Goal: Task Accomplishment & Management: Manage account settings

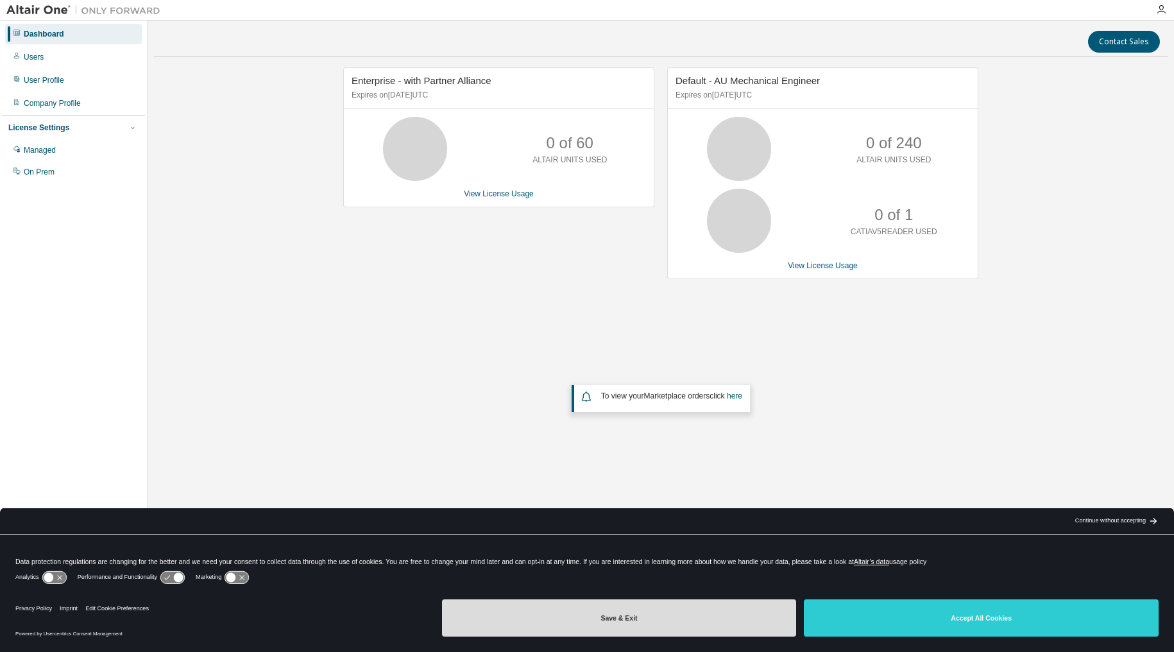
click at [619, 620] on button "Save & Exit" at bounding box center [619, 617] width 355 height 37
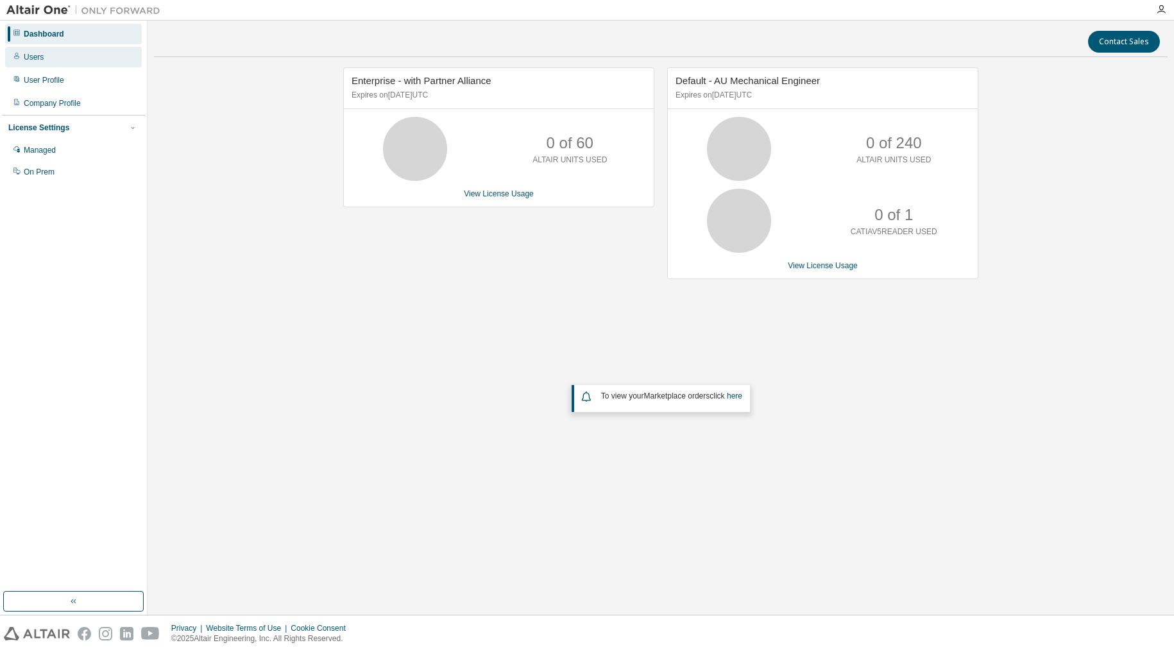
click at [64, 62] on div "Users" at bounding box center [73, 57] width 137 height 21
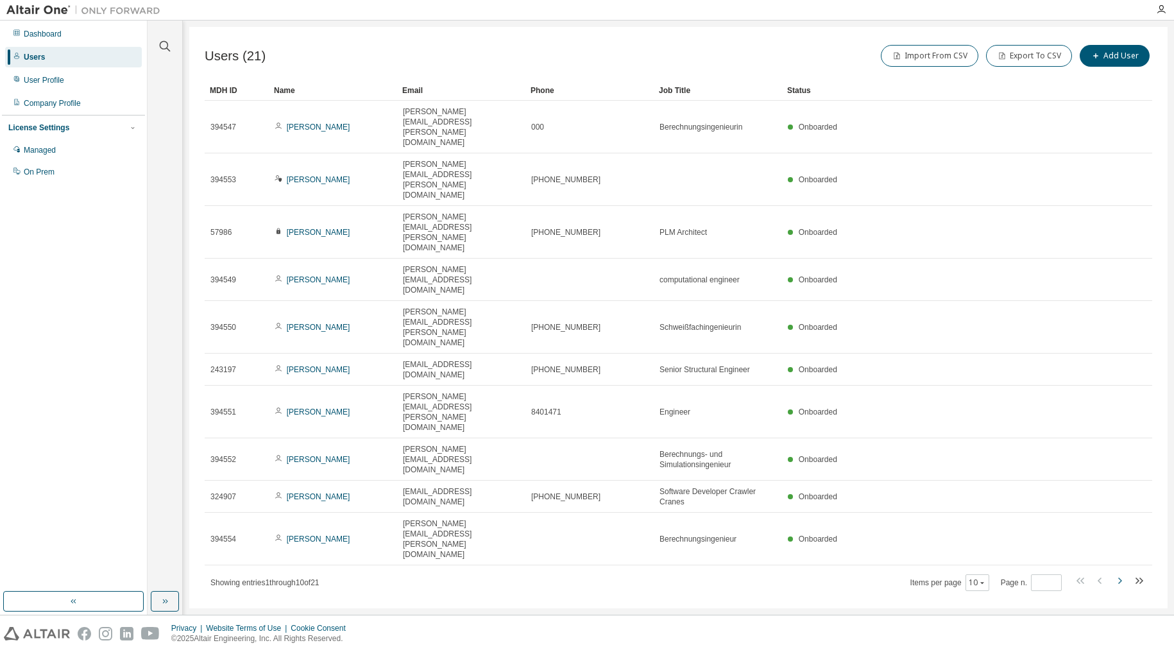
click at [1118, 573] on icon "button" at bounding box center [1119, 580] width 15 height 15
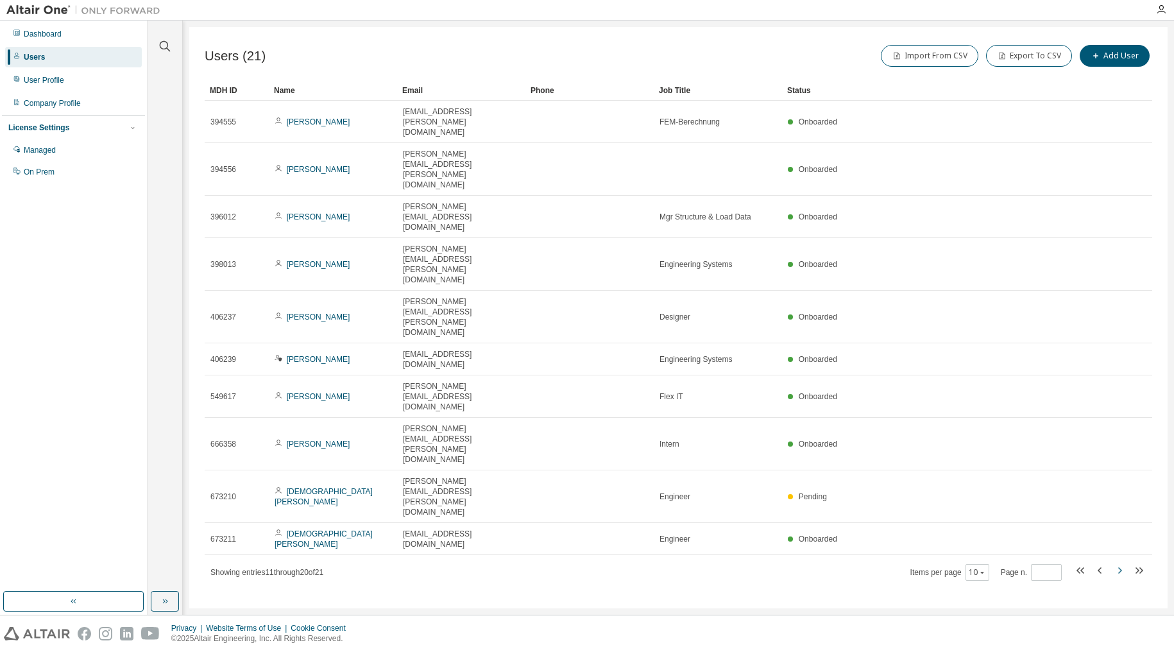
click at [1116, 563] on icon "button" at bounding box center [1119, 570] width 15 height 15
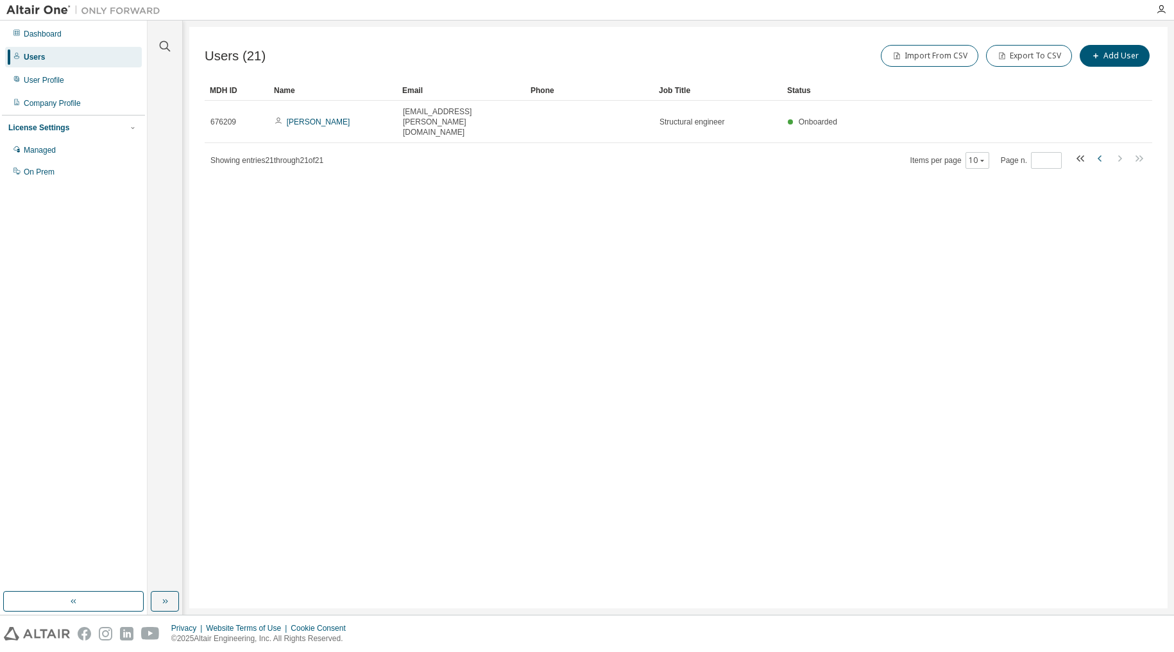
click at [1096, 151] on icon "button" at bounding box center [1100, 158] width 15 height 15
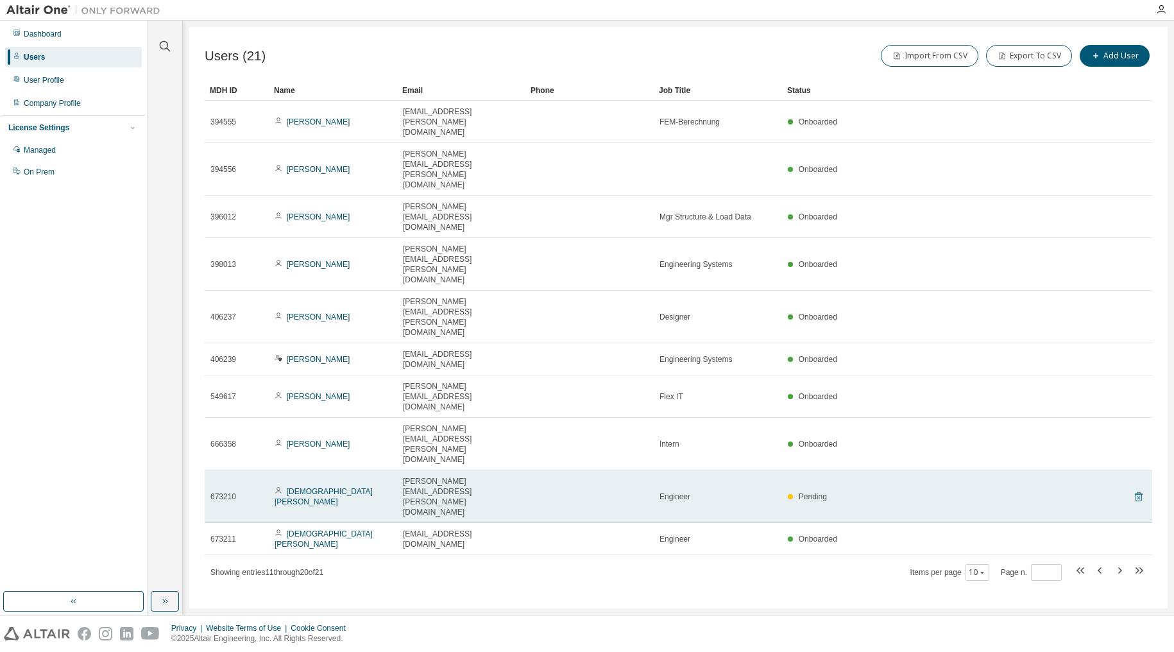
click at [1143, 492] on icon at bounding box center [1139, 497] width 8 height 10
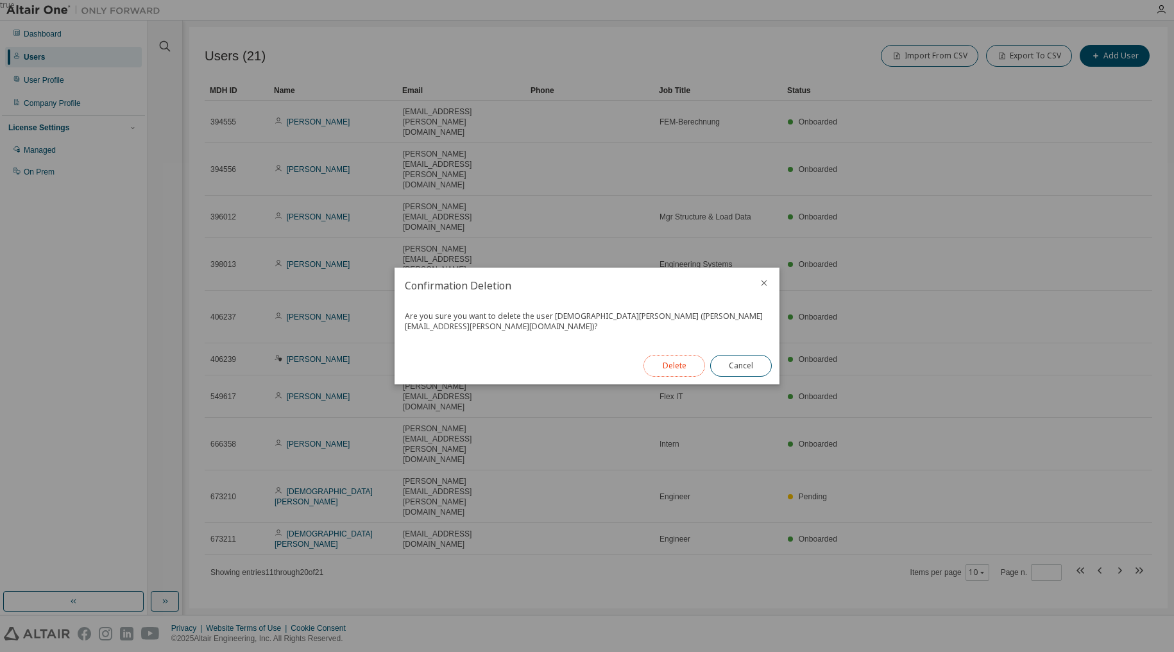
click at [677, 360] on button "Delete" at bounding box center [675, 366] width 62 height 22
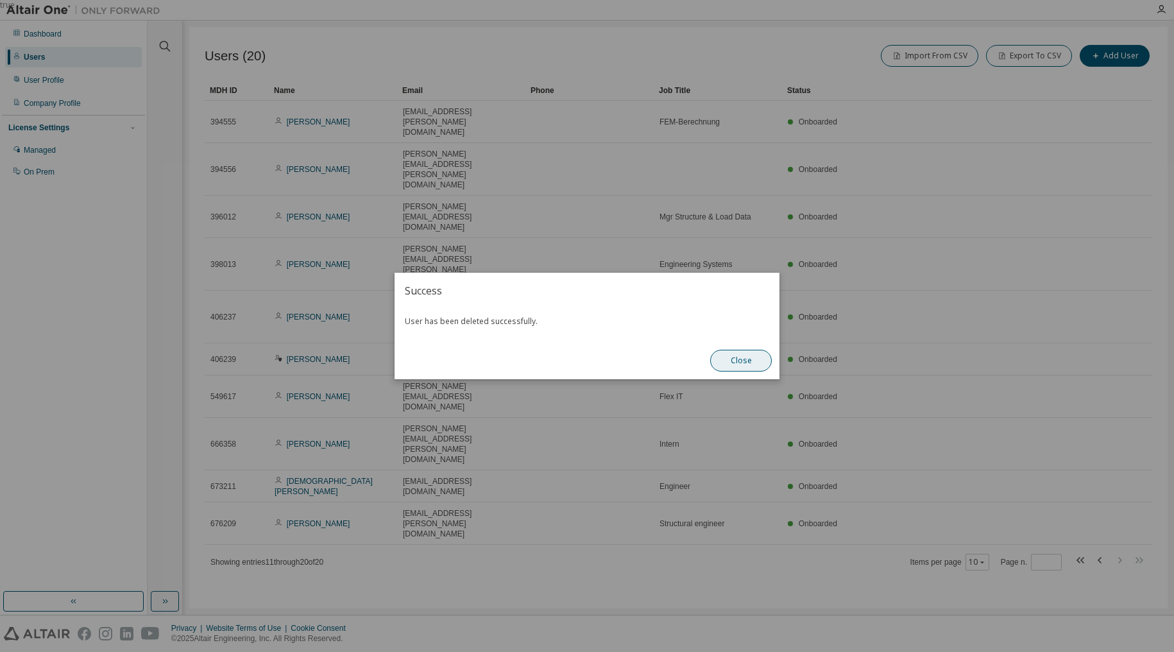
click at [750, 365] on button "Close" at bounding box center [741, 361] width 62 height 22
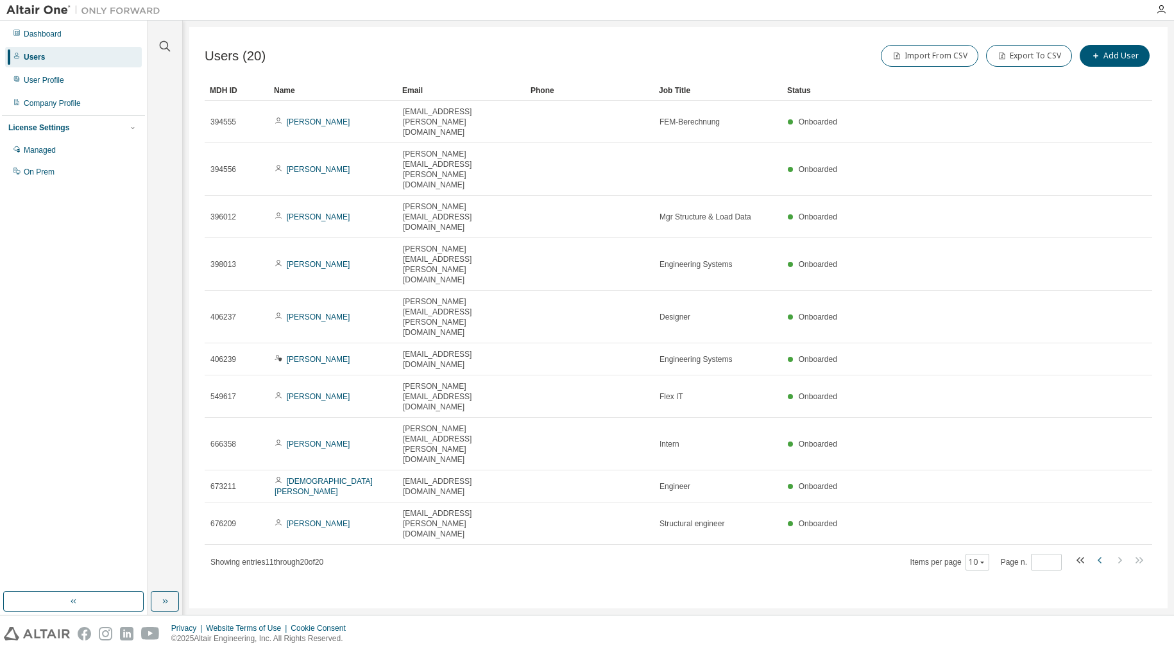
click at [1100, 557] on icon "button" at bounding box center [1100, 560] width 4 height 6
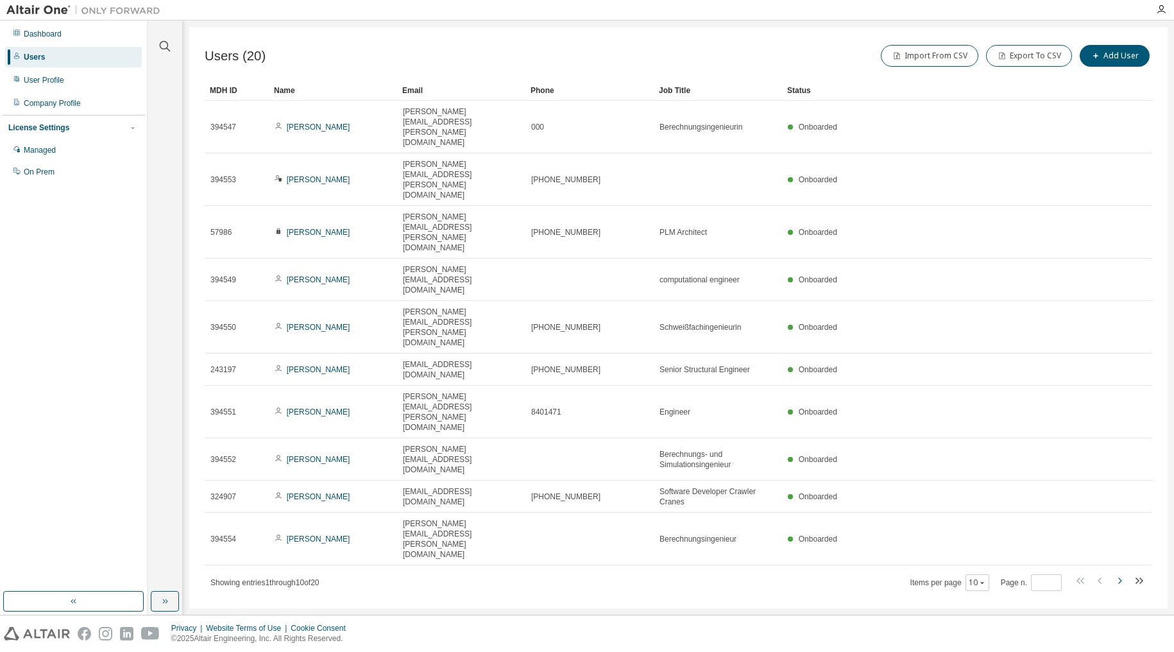
click at [1120, 573] on icon "button" at bounding box center [1119, 580] width 15 height 15
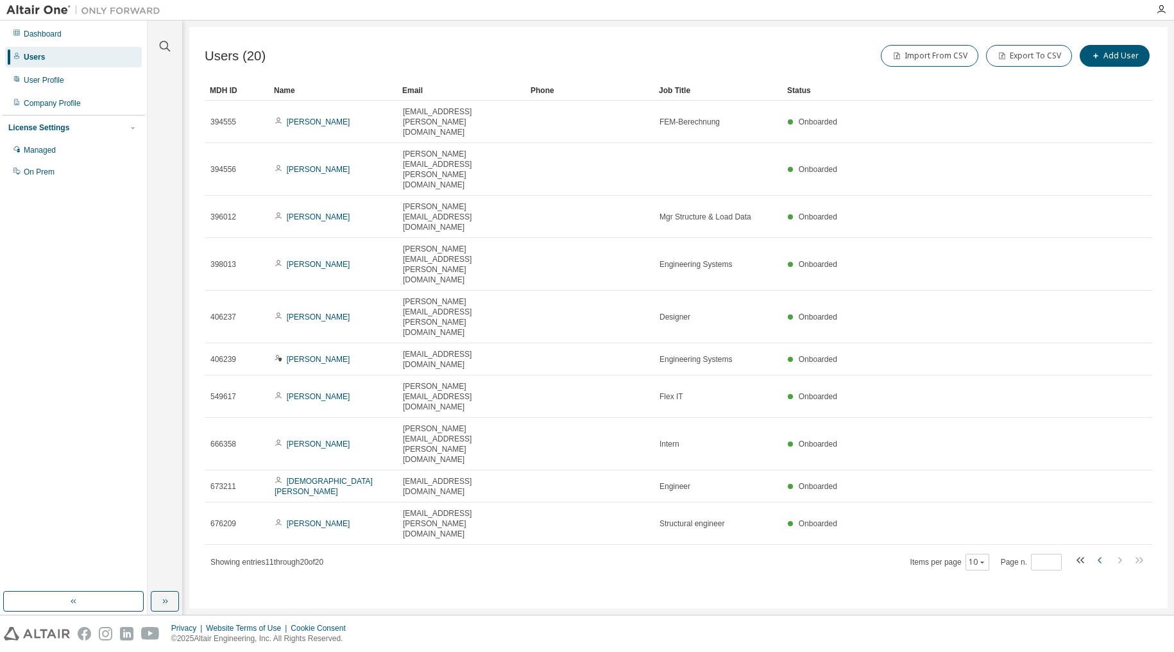
click at [1099, 552] on icon "button" at bounding box center [1100, 559] width 15 height 15
type input "*"
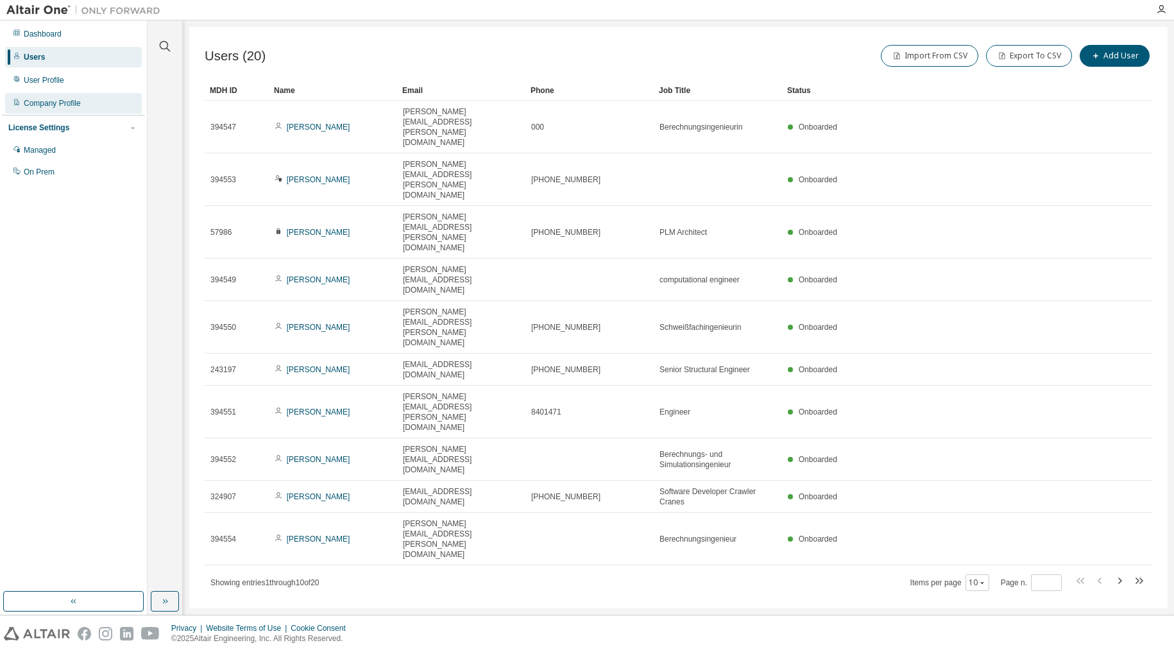
click at [48, 99] on div "Company Profile" at bounding box center [52, 103] width 57 height 10
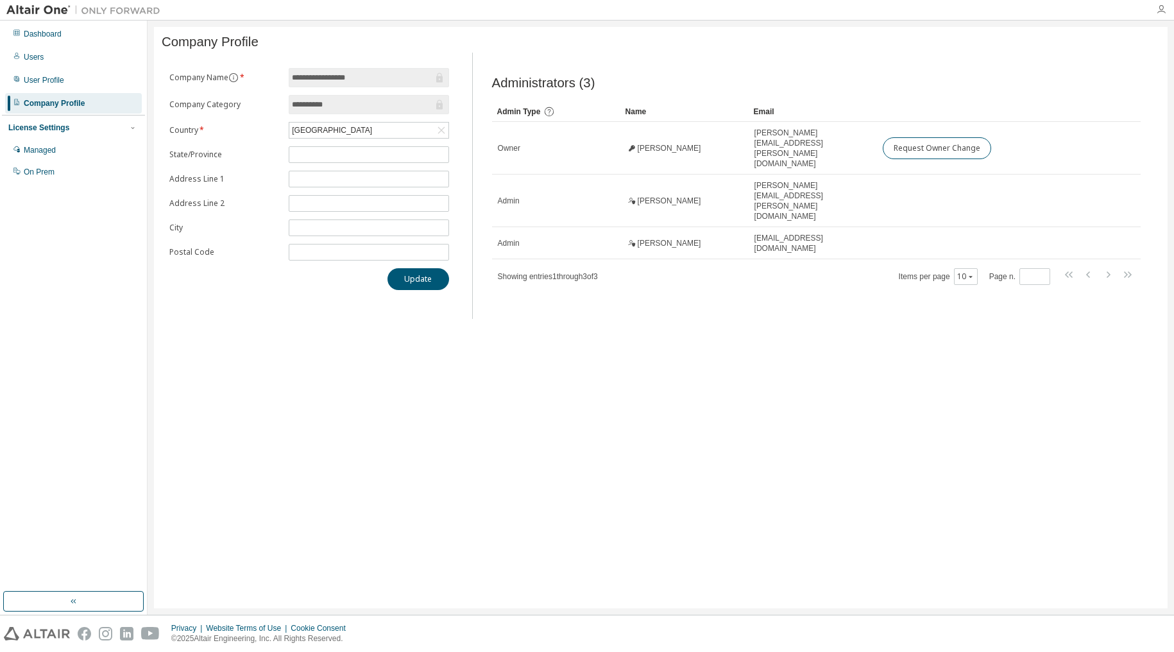
click at [1165, 13] on icon "button" at bounding box center [1161, 9] width 10 height 10
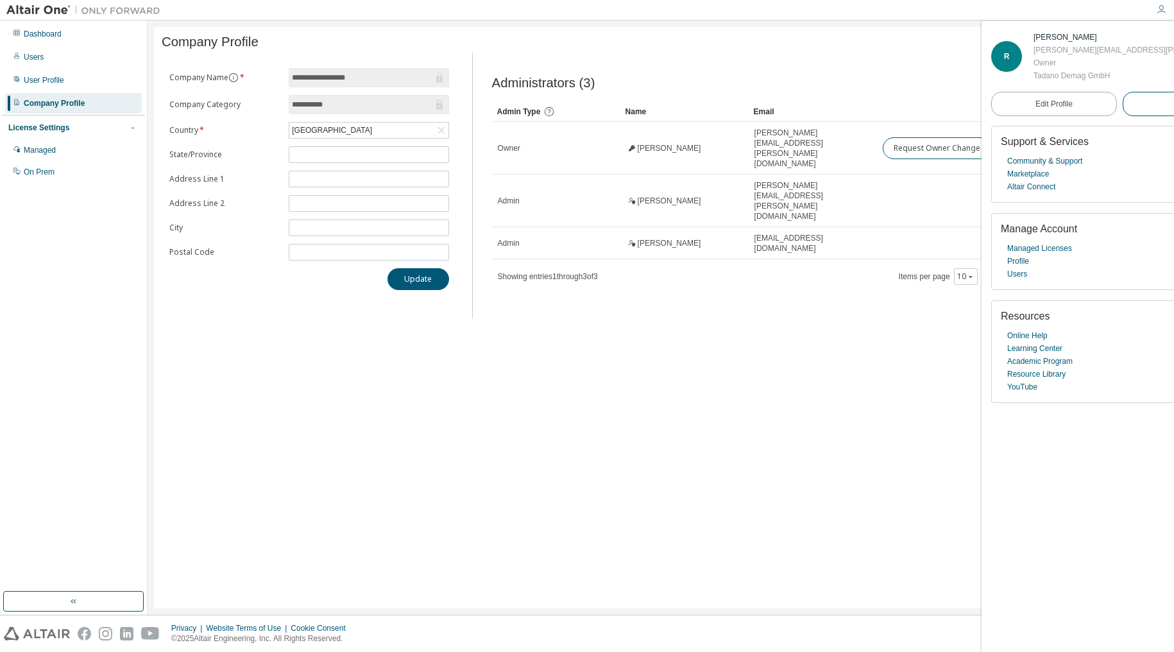
click at [1174, 105] on span "Logout" at bounding box center [1186, 104] width 24 height 13
